Goal: Find contact information: Find contact information

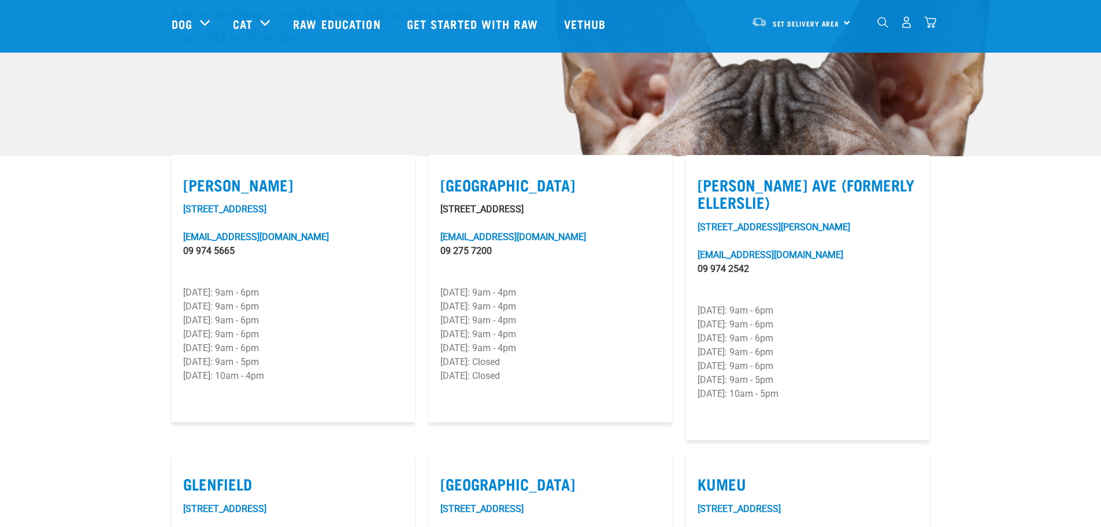
scroll to position [231, 0]
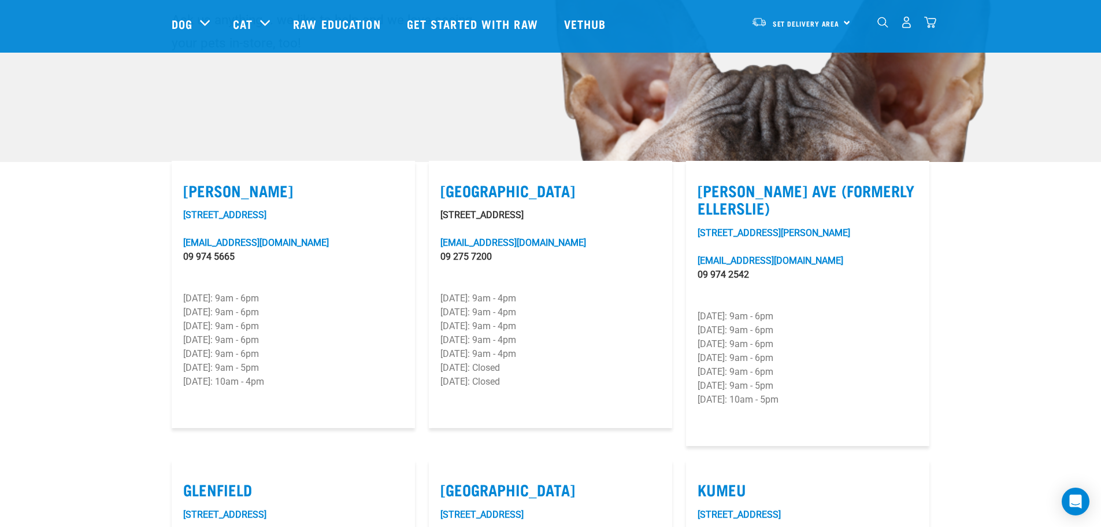
drag, startPoint x: 443, startPoint y: 198, endPoint x: 544, endPoint y: 202, distance: 101.2
click at [544, 208] on p "[STREET_ADDRESS]" at bounding box center [551, 215] width 220 height 14
copy p "[STREET_ADDRESS]"
click at [752, 254] on div "[STREET_ADDRESS][PERSON_NAME] [EMAIL_ADDRESS][DOMAIN_NAME] 09 974 2542 [DATE]: …" at bounding box center [808, 330] width 220 height 208
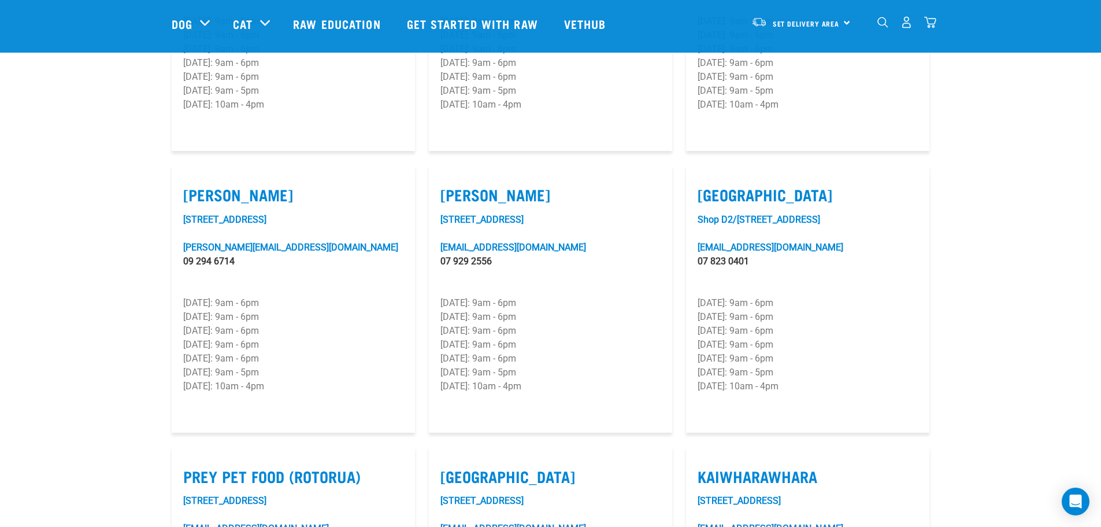
scroll to position [1214, 0]
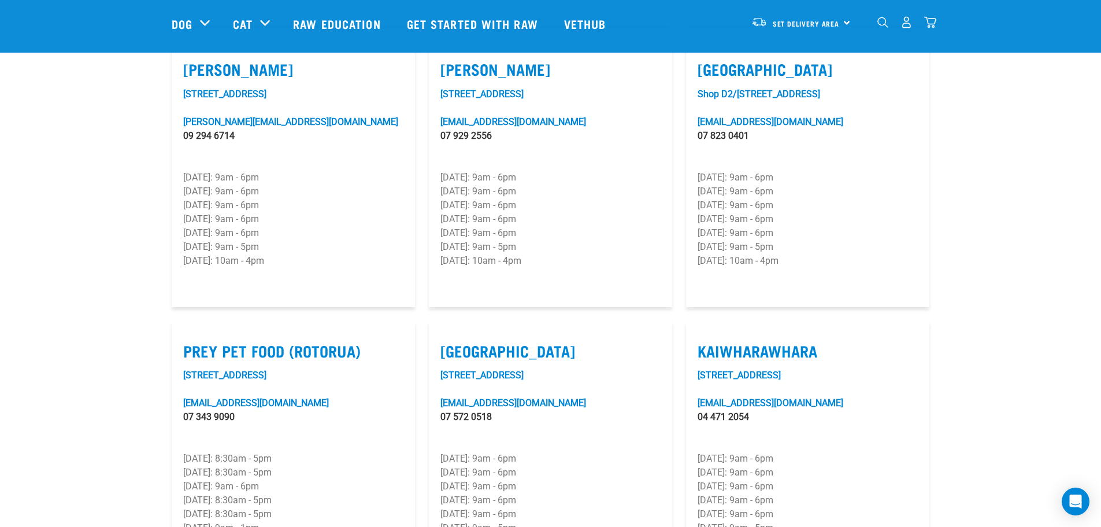
drag, startPoint x: 584, startPoint y: 311, endPoint x: 442, endPoint y: 316, distance: 141.7
click at [442, 342] on label "[GEOGRAPHIC_DATA]" at bounding box center [551, 351] width 220 height 18
copy label "[GEOGRAPHIC_DATA]"
drag, startPoint x: 547, startPoint y: 341, endPoint x: 438, endPoint y: 345, distance: 109.9
click at [438, 345] on article "[GEOGRAPHIC_DATA] [STREET_ADDRESS] [EMAIL_ADDRESS][DOMAIN_NAME] 07 572 0518 [DA…" at bounding box center [550, 455] width 243 height 268
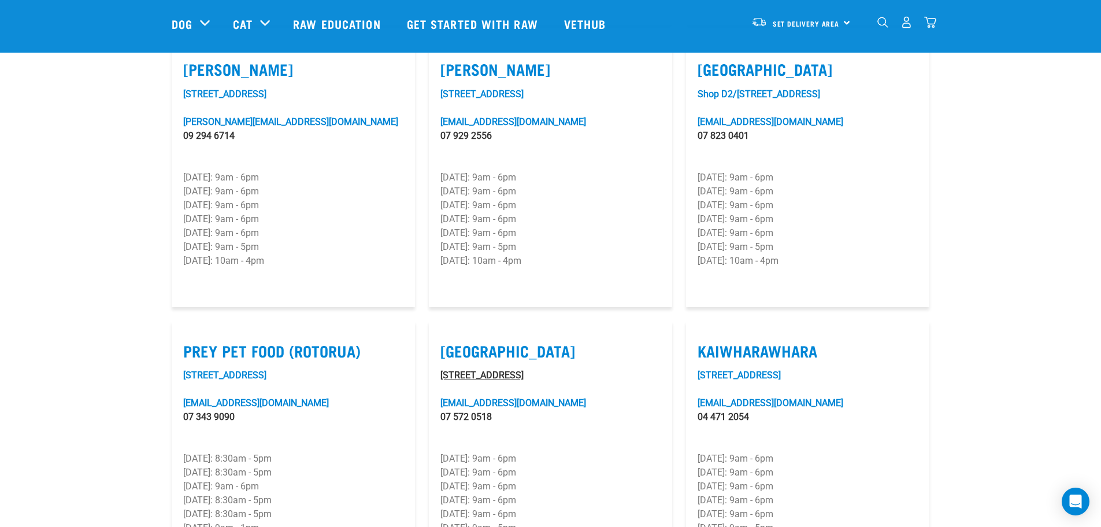
copy link "[STREET_ADDRESS]"
drag, startPoint x: 817, startPoint y: 312, endPoint x: 700, endPoint y: 310, distance: 117.4
click at [700, 342] on label "Kaiwharawhara" at bounding box center [808, 351] width 220 height 18
copy label "Kaiwharawhara"
drag, startPoint x: 842, startPoint y: 343, endPoint x: 732, endPoint y: 342, distance: 110.4
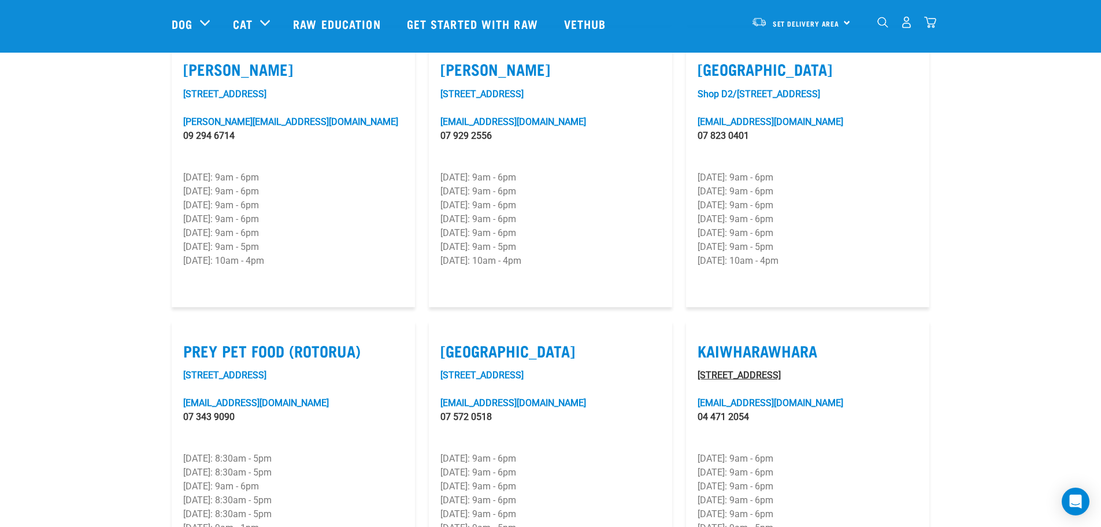
click at [732, 368] on p "[STREET_ADDRESS]" at bounding box center [808, 375] width 220 height 14
copy link "[STREET_ADDRESS]"
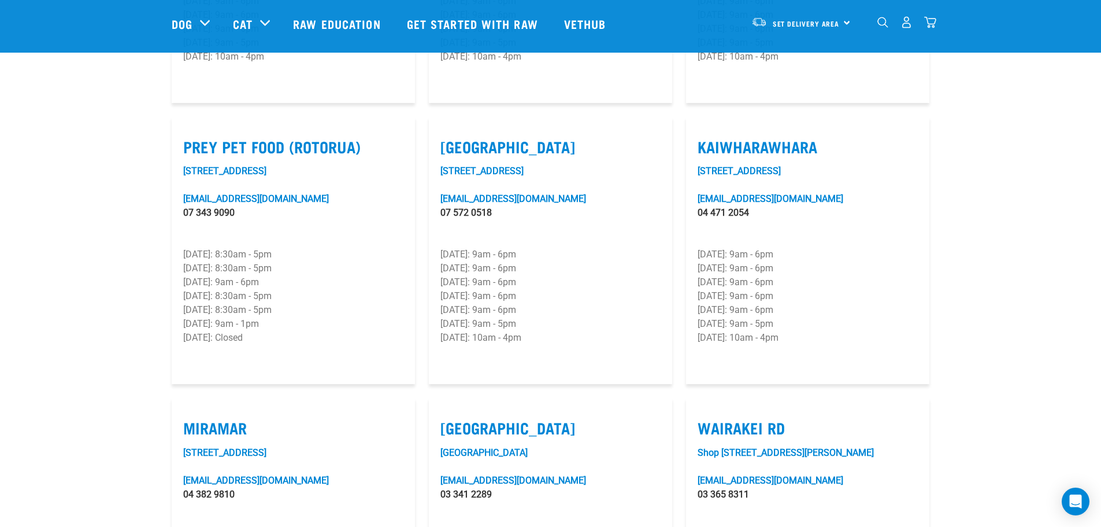
scroll to position [1561, 0]
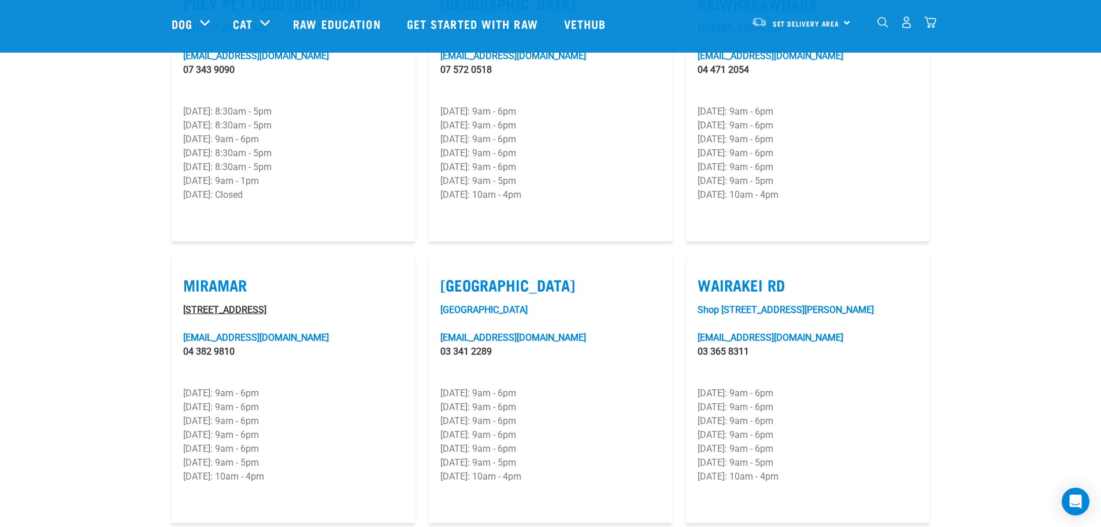
drag, startPoint x: 317, startPoint y: 271, endPoint x: 196, endPoint y: 277, distance: 121.0
click at [166, 275] on div "Miramar [STREET_ADDRESS][GEOGRAPHIC_DATA][PERSON_NAME][PERSON_NAME][EMAIL_ADDRE…" at bounding box center [293, 389] width 257 height 282
copy link "[STREET_ADDRESS]"
drag, startPoint x: 259, startPoint y: 276, endPoint x: 367, endPoint y: 231, distance: 116.6
click at [331, 255] on article "Miramar [STREET_ADDRESS][GEOGRAPHIC_DATA][PERSON_NAME][PERSON_NAME][EMAIL_ADDRE…" at bounding box center [293, 389] width 243 height 268
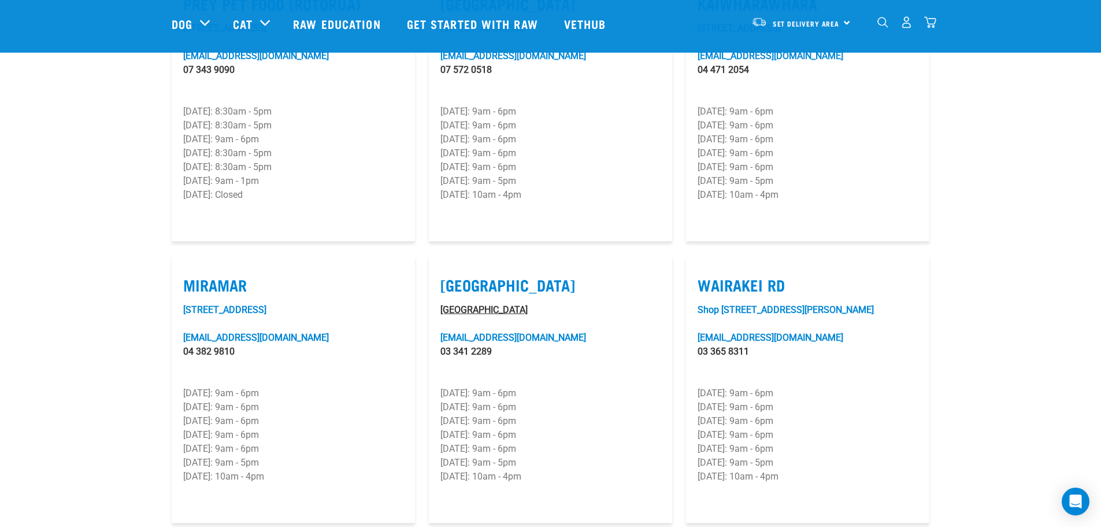
drag, startPoint x: 560, startPoint y: 271, endPoint x: 443, endPoint y: 280, distance: 117.7
click at [443, 303] on p "[GEOGRAPHIC_DATA]" at bounding box center [551, 310] width 220 height 14
copy link "[GEOGRAPHIC_DATA]"
click at [794, 276] on label "Wairakei Rd" at bounding box center [808, 285] width 220 height 18
click at [705, 267] on input "Wairakei Rd" at bounding box center [702, 271] width 8 height 8
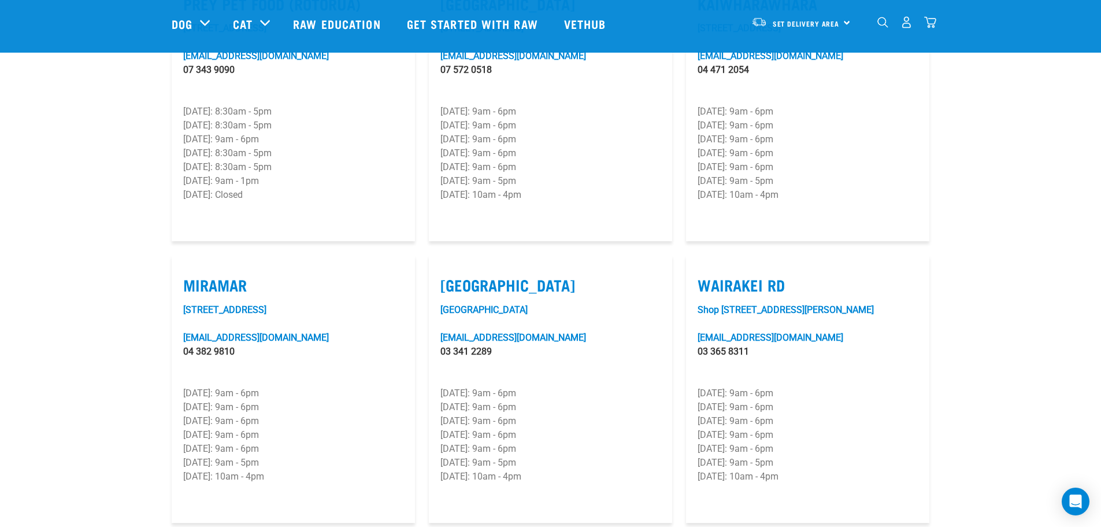
checkbox input "true"
drag, startPoint x: 794, startPoint y: 249, endPoint x: 704, endPoint y: 246, distance: 90.2
click at [704, 276] on label "Wairakei Rd" at bounding box center [808, 285] width 220 height 18
copy label "Wairakei Rd"
drag, startPoint x: 693, startPoint y: 277, endPoint x: 817, endPoint y: 282, distance: 124.4
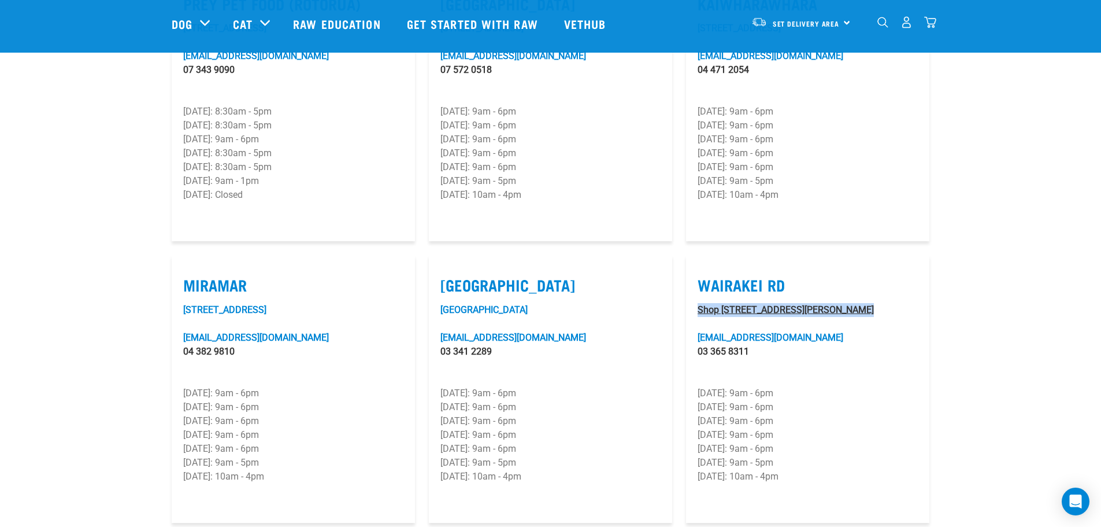
click at [854, 282] on article "Wairakei Rd [STREET_ADDRESS][PERSON_NAME][EMAIL_ADDRESS][DOMAIN_NAME] 03 365 83…" at bounding box center [807, 389] width 243 height 268
copy link "Shop [STREET_ADDRESS][PERSON_NAME]"
